Goal: Navigation & Orientation: Find specific page/section

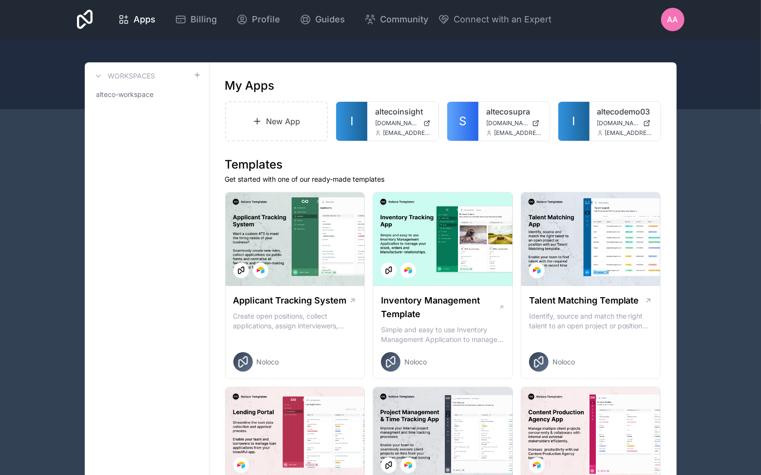
click at [390, 114] on link "altecoinsight" at bounding box center [403, 112] width 56 height 12
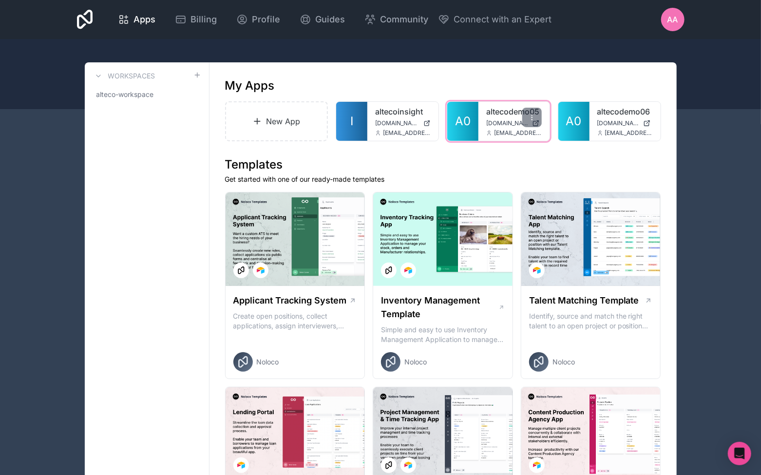
click at [501, 111] on link "altecodemo05" at bounding box center [515, 112] width 56 height 12
